Goal: Transaction & Acquisition: Purchase product/service

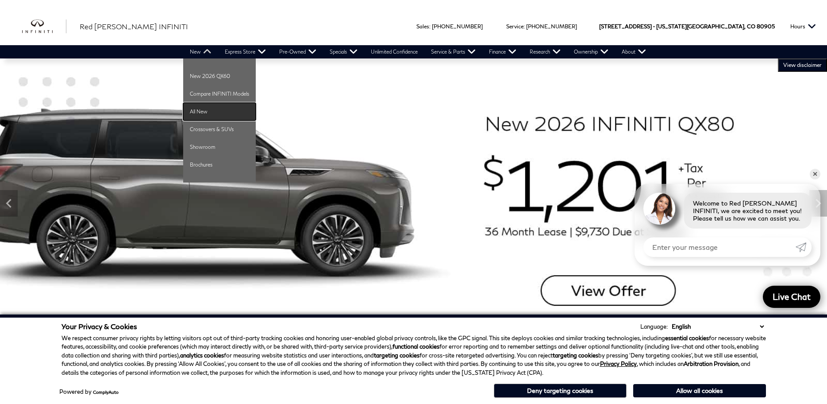
click at [195, 114] on link "All New" at bounding box center [219, 112] width 73 height 18
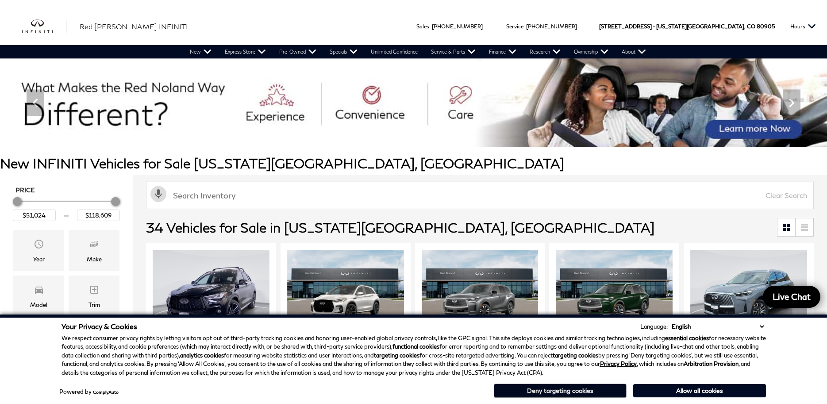
click at [560, 392] on button "Deny targeting cookies" at bounding box center [560, 390] width 133 height 14
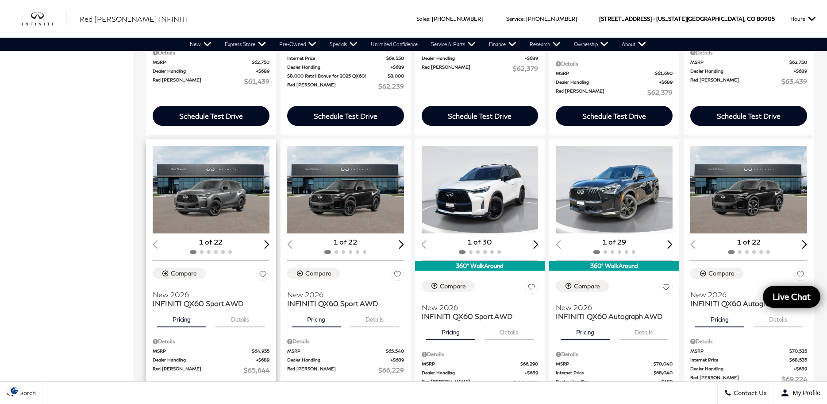
scroll to position [716, 0]
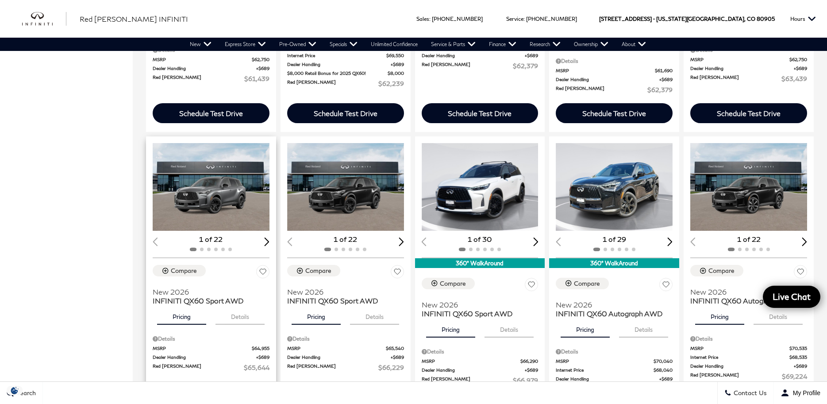
click at [242, 198] on img "1 / 2" at bounding box center [211, 187] width 117 height 88
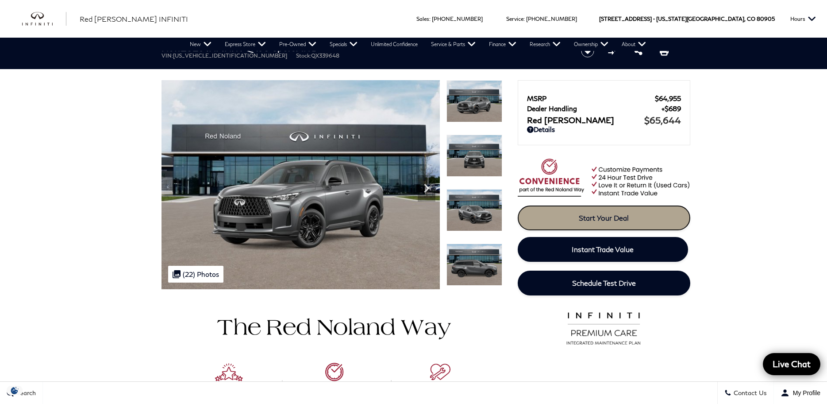
click at [561, 216] on link "Start Your Deal" at bounding box center [604, 217] width 173 height 25
